Goal: Task Accomplishment & Management: Use online tool/utility

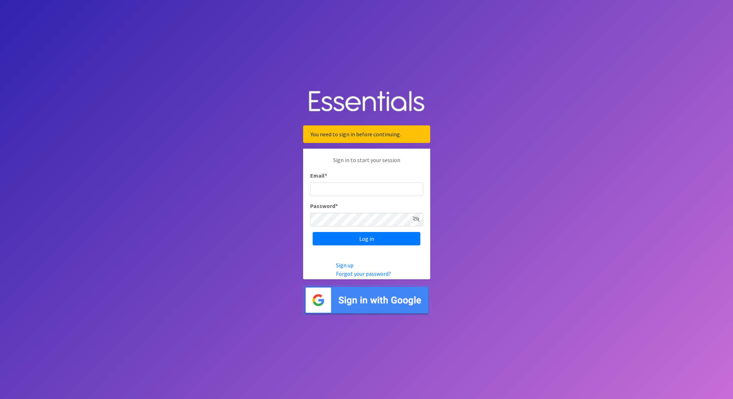
type input "nick@coverdgc.org"
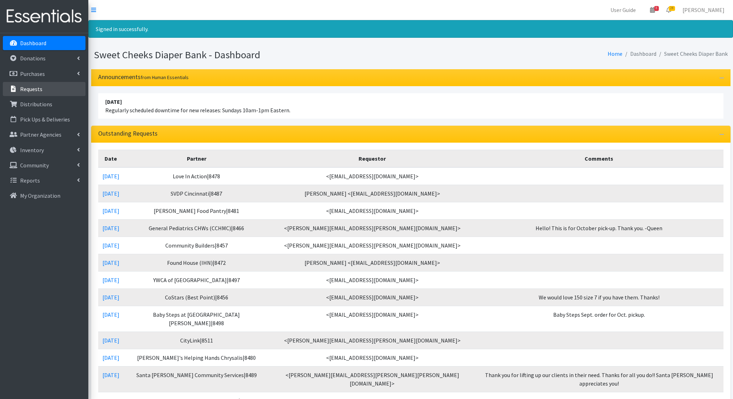
click at [35, 87] on p "Requests" at bounding box center [31, 88] width 22 height 7
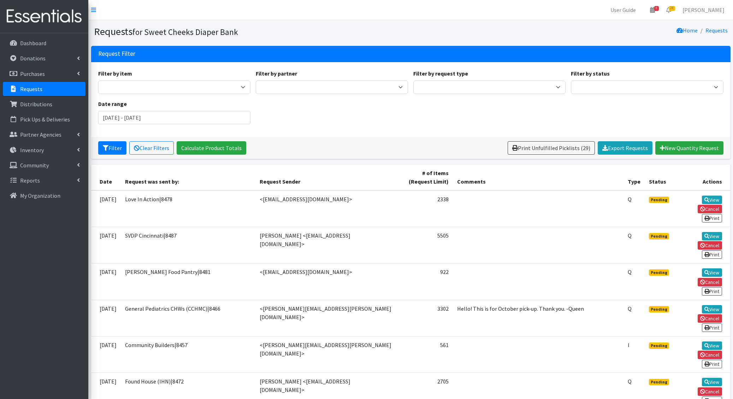
click at [308, 79] on div "Filter by partner [PERSON_NAME]/[GEOGRAPHIC_DATA]|8446 [GEOGRAPHIC_DATA] Advent…" at bounding box center [332, 81] width 158 height 25
click at [306, 87] on select "[PERSON_NAME]/[GEOGRAPHIC_DATA]|8446 [GEOGRAPHIC_DATA] Adventist Pantry Baby Ba…" at bounding box center [332, 87] width 152 height 13
select select "36"
click at [256, 81] on select "[PERSON_NAME]/[GEOGRAPHIC_DATA]|8446 [GEOGRAPHIC_DATA] Adventist Pantry Baby Ba…" at bounding box center [332, 87] width 152 height 13
click at [114, 144] on button "Filter" at bounding box center [112, 147] width 28 height 13
